Goal: Find specific page/section: Find specific page/section

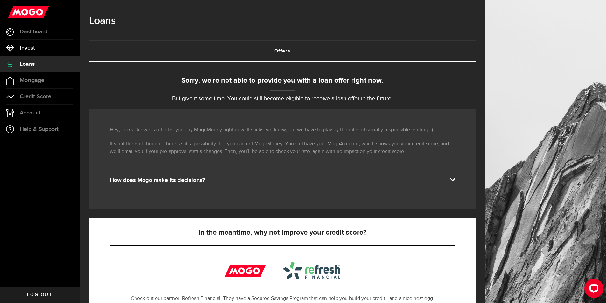
click at [35, 51] on link "Invest" at bounding box center [39, 48] width 79 height 16
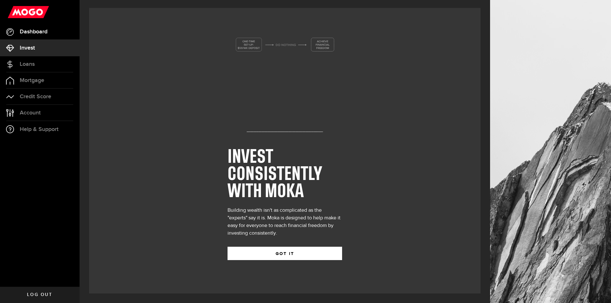
click at [44, 31] on span "Dashboard" at bounding box center [34, 32] width 28 height 6
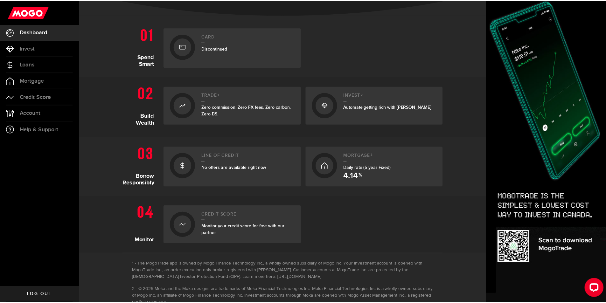
scroll to position [159, 0]
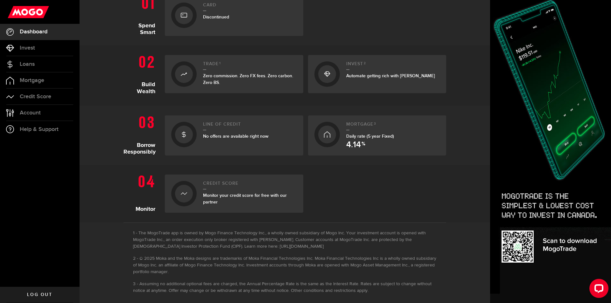
click at [197, 141] on link "Line of credit No offers are available right now" at bounding box center [234, 135] width 138 height 40
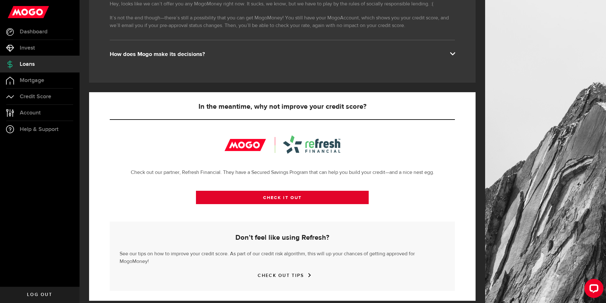
scroll to position [126, 0]
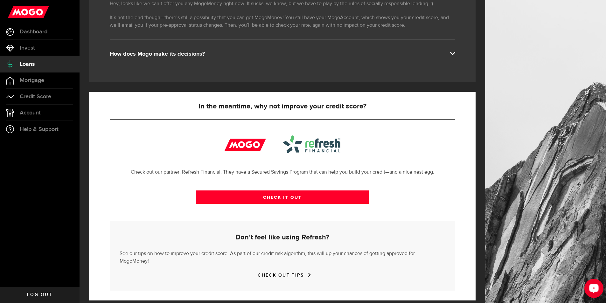
click at [600, 290] on button "Open LiveChat chat widget" at bounding box center [593, 288] width 19 height 19
